Goal: Information Seeking & Learning: Learn about a topic

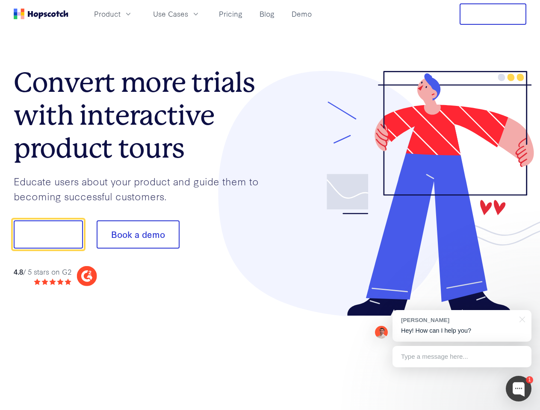
click at [270, 205] on div at bounding box center [398, 194] width 256 height 246
click at [121, 14] on span "Product" at bounding box center [107, 14] width 26 height 11
click at [188, 14] on span "Use Cases" at bounding box center [170, 14] width 35 height 11
click at [493, 14] on button "Free Trial" at bounding box center [492, 13] width 67 height 21
click at [48, 235] on button "Show me!" at bounding box center [48, 234] width 69 height 28
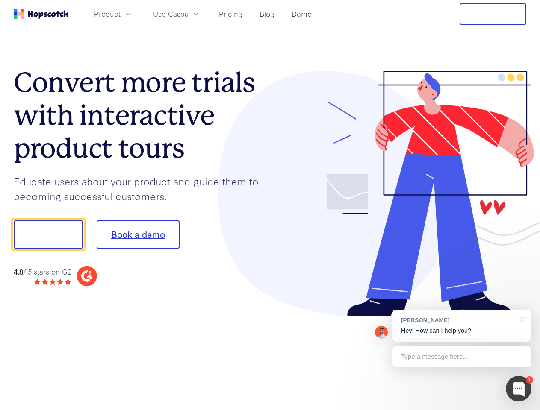
click at [138, 235] on button "Book a demo" at bounding box center [138, 234] width 83 height 28
click at [518, 389] on div at bounding box center [519, 389] width 26 height 26
click at [461, 326] on div "[PERSON_NAME] Hey! How can I help you?" at bounding box center [461, 326] width 139 height 32
click at [520, 319] on div at bounding box center [451, 233] width 160 height 285
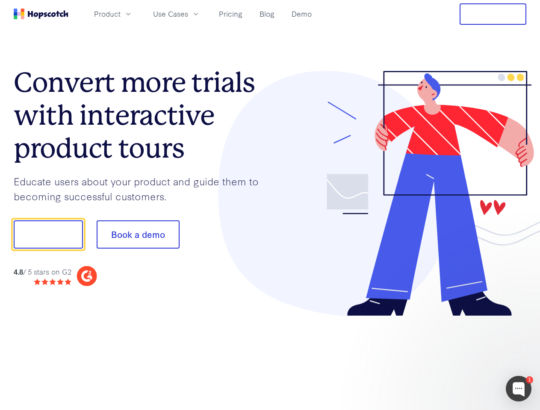
click at [461, 357] on div at bounding box center [451, 291] width 160 height 170
